Goal: Task Accomplishment & Management: Use online tool/utility

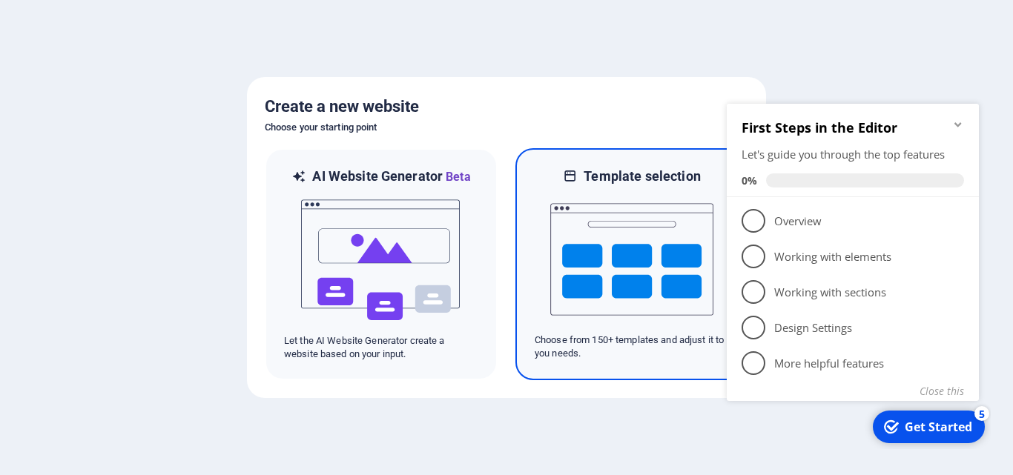
click at [567, 260] on img at bounding box center [631, 259] width 163 height 148
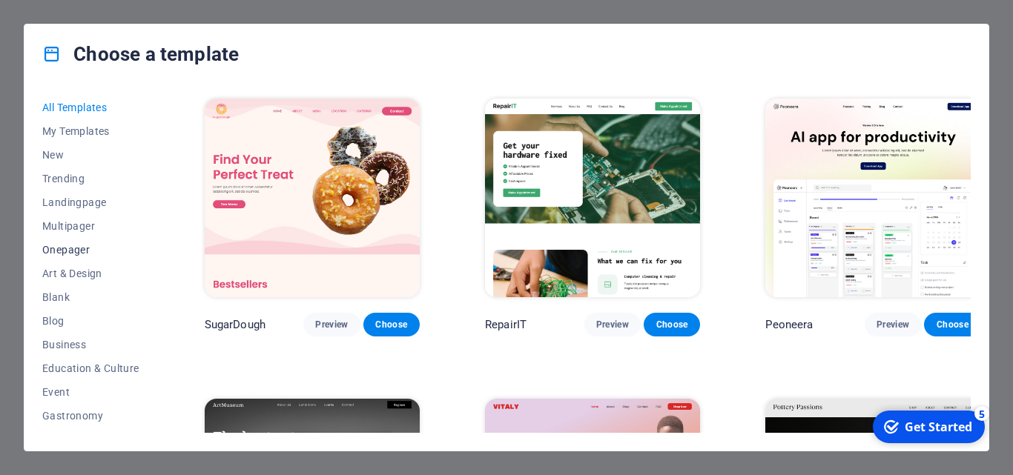
click at [68, 248] on span "Onepager" at bounding box center [90, 250] width 97 height 12
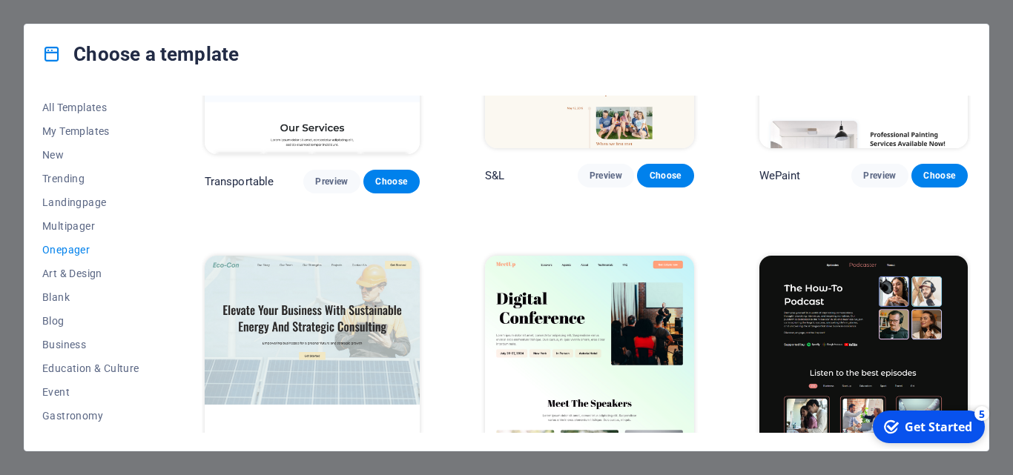
scroll to position [519, 0]
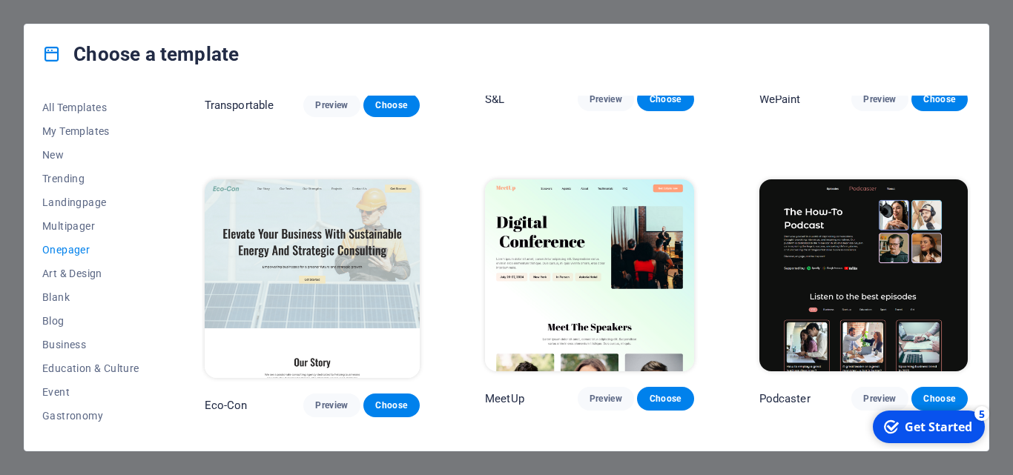
click at [1004, 225] on div "Choose a template All Templates My Templates New Trending Landingpage Multipage…" at bounding box center [506, 237] width 1013 height 475
click at [94, 200] on span "Landingpage" at bounding box center [90, 202] width 97 height 12
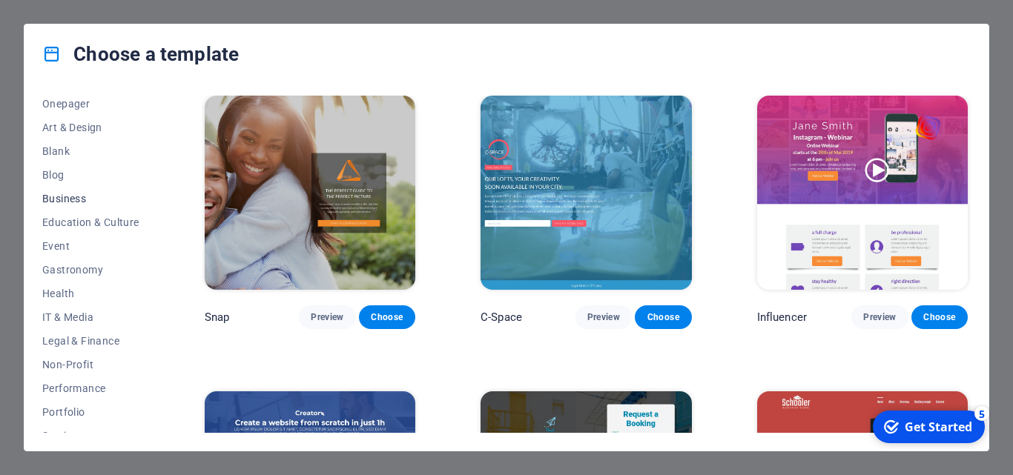
scroll to position [131, 0]
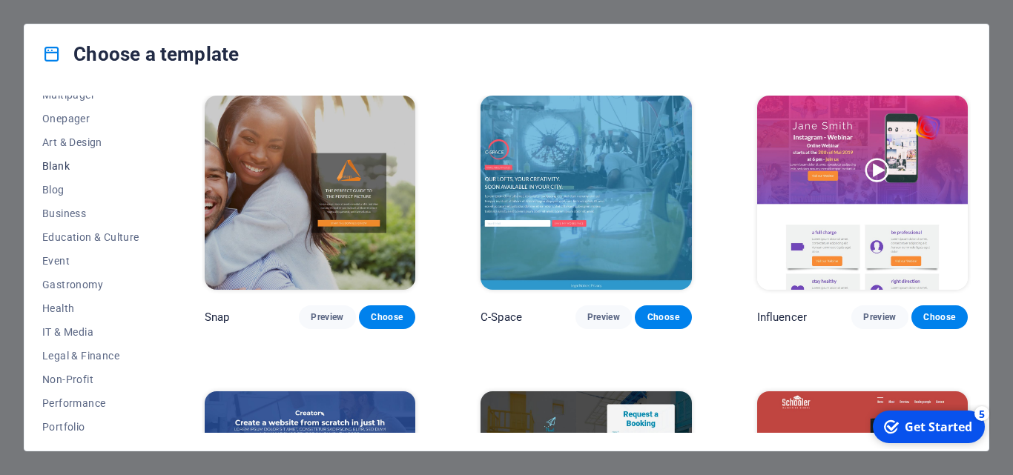
click at [66, 164] on span "Blank" at bounding box center [90, 166] width 97 height 12
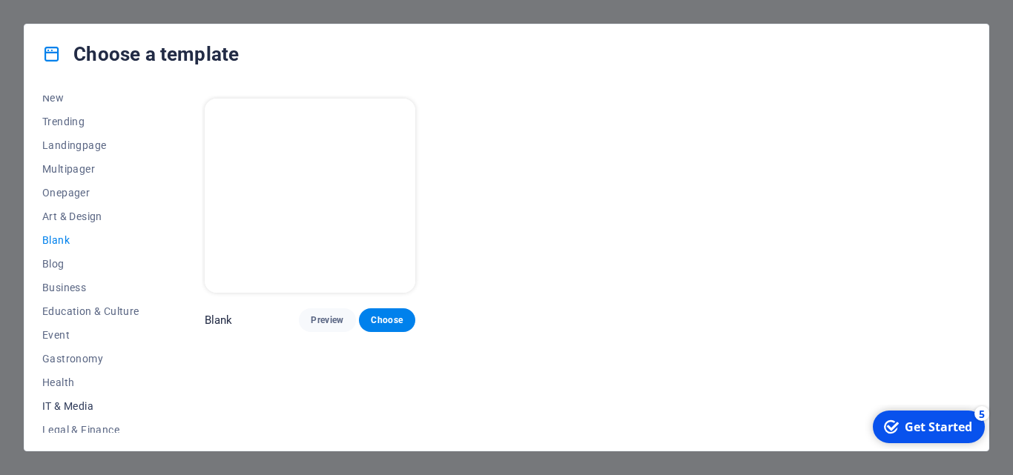
scroll to position [0, 0]
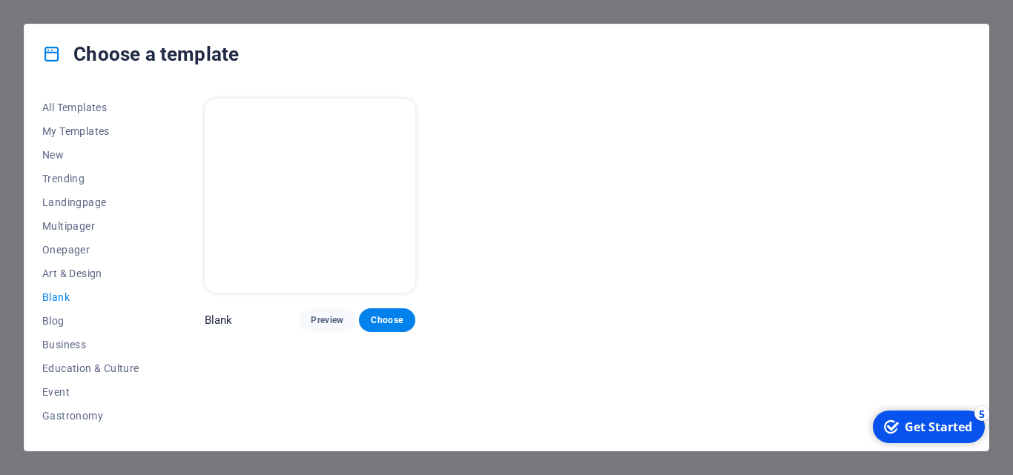
click at [53, 63] on icon at bounding box center [51, 53] width 19 height 19
click at [285, 464] on div "Choose a template All Templates My Templates New Trending Landingpage Multipage…" at bounding box center [506, 237] width 1013 height 475
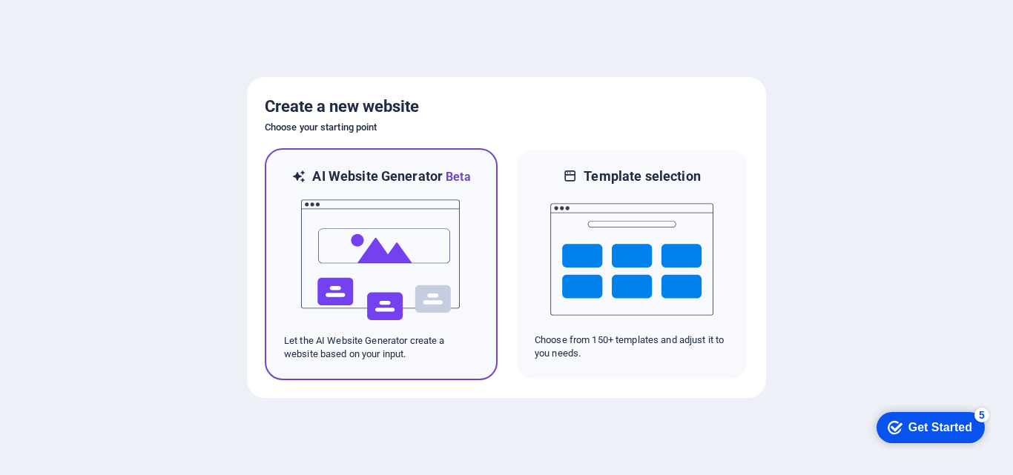
click at [363, 234] on img at bounding box center [381, 260] width 163 height 148
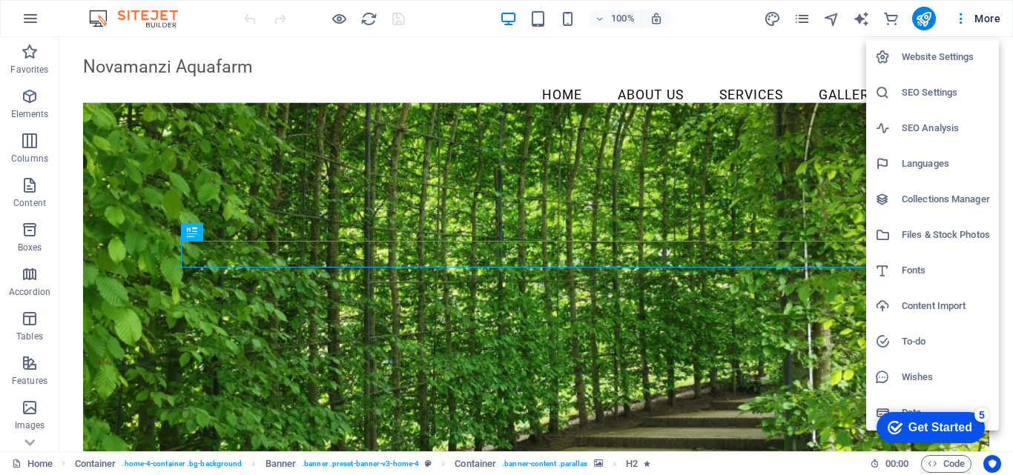
click at [190, 76] on div at bounding box center [506, 237] width 1013 height 475
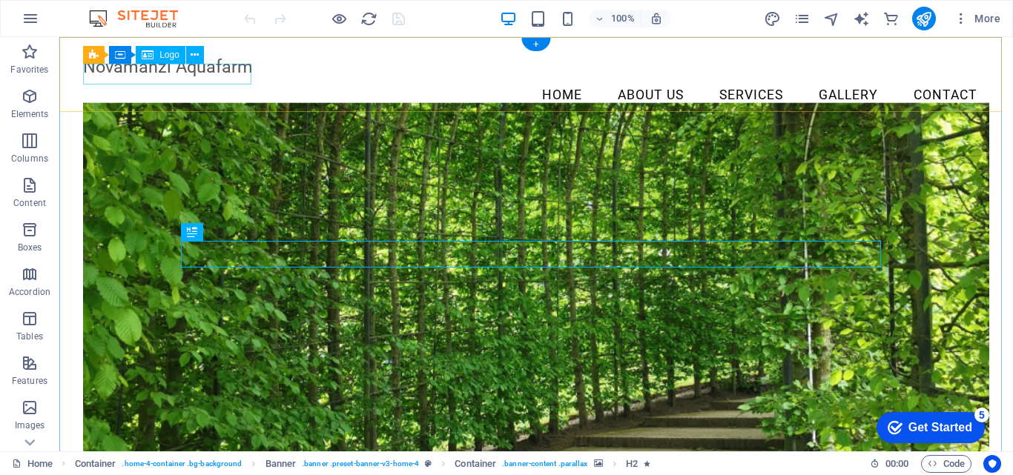
click at [209, 77] on div "Novamanzi Aquafarm" at bounding box center [536, 66] width 906 height 21
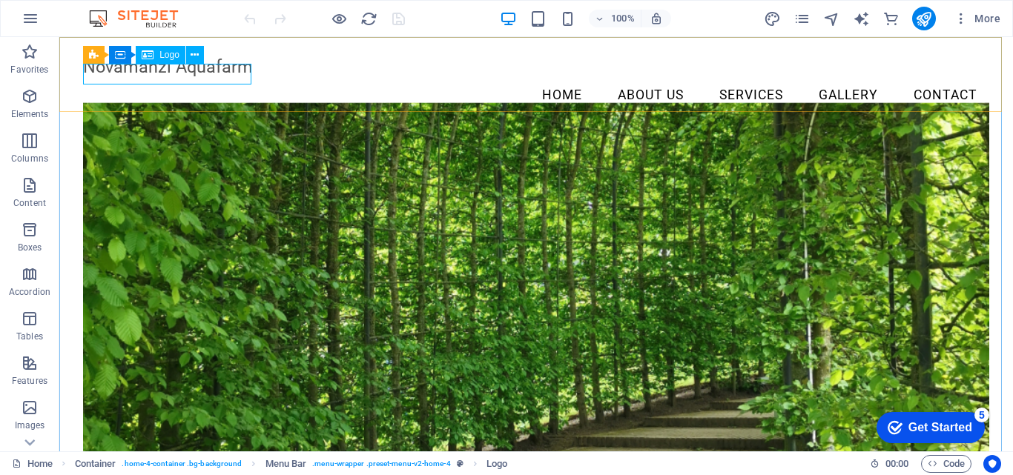
click at [156, 56] on div "Logo" at bounding box center [161, 55] width 50 height 18
click at [159, 69] on div "Novamanzi Aquafarm" at bounding box center [536, 66] width 906 height 21
select select "px"
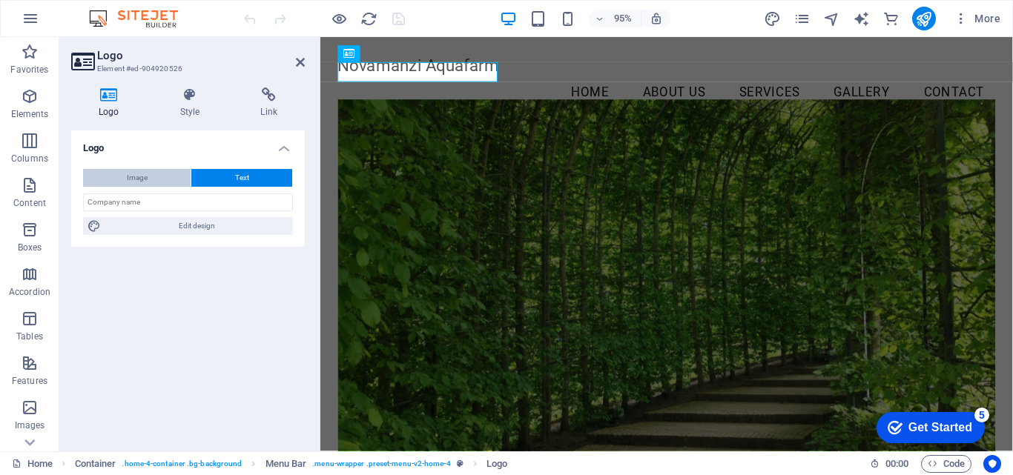
click at [137, 171] on span "Image" at bounding box center [137, 178] width 21 height 18
select select "DISABLED_OPTION_VALUE"
